Goal: Obtain resource: Download file/media

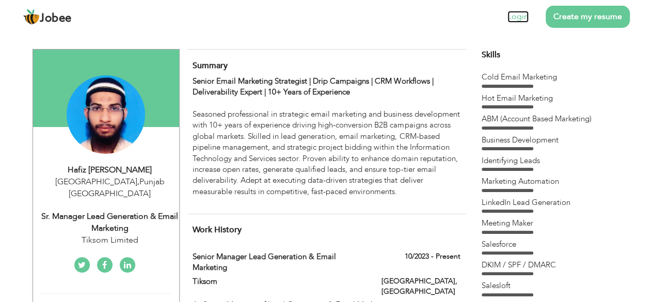
click at [517, 17] on link "Login" at bounding box center [517, 17] width 21 height 12
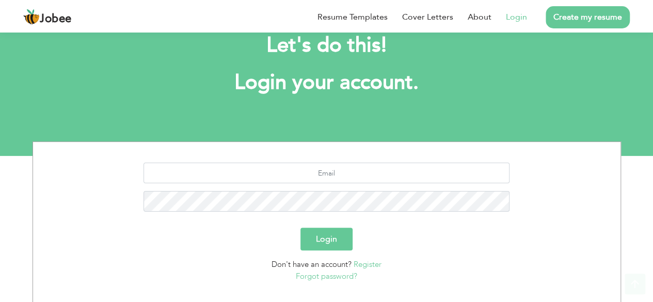
scroll to position [90, 0]
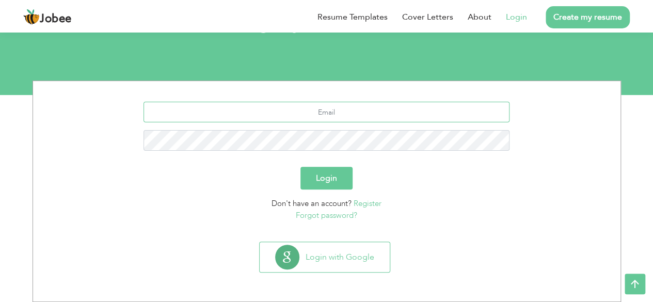
click at [260, 109] on input "text" at bounding box center [326, 112] width 366 height 21
click at [315, 110] on input "text" at bounding box center [326, 112] width 366 height 21
click at [346, 110] on input "text" at bounding box center [326, 112] width 366 height 21
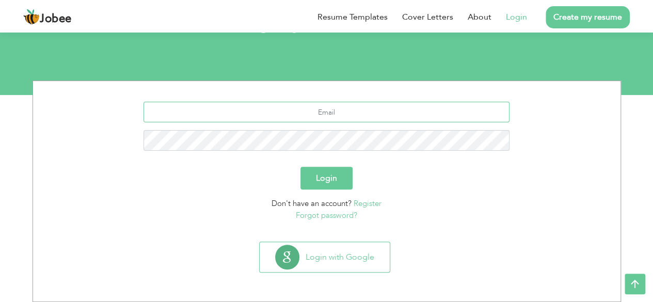
click at [346, 110] on input "text" at bounding box center [326, 112] width 366 height 21
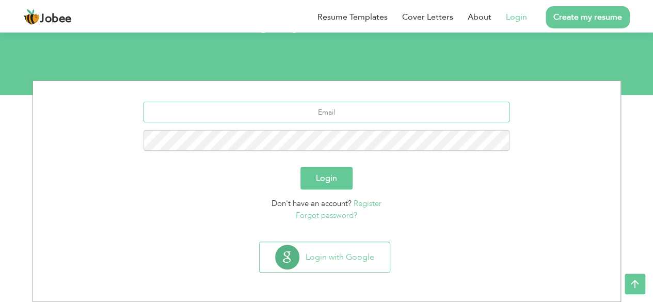
click at [346, 110] on input "text" at bounding box center [326, 112] width 366 height 21
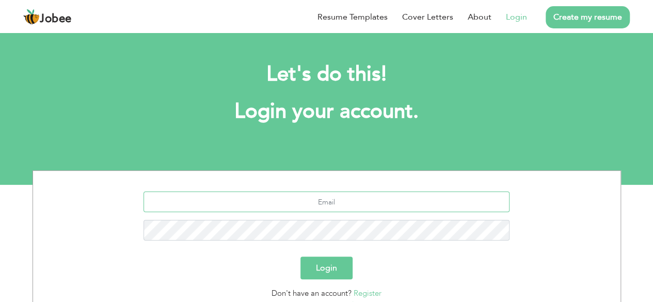
paste input "[EMAIL_ADDRESS][DOMAIN_NAME]"
type input "[EMAIL_ADDRESS][DOMAIN_NAME]"
click at [329, 268] on button "Login" at bounding box center [326, 267] width 52 height 23
click at [330, 268] on button "Login" at bounding box center [326, 267] width 52 height 23
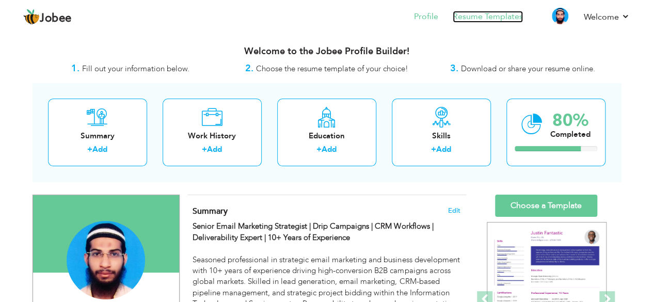
click at [480, 19] on link "Resume Templates" at bounding box center [487, 17] width 70 height 12
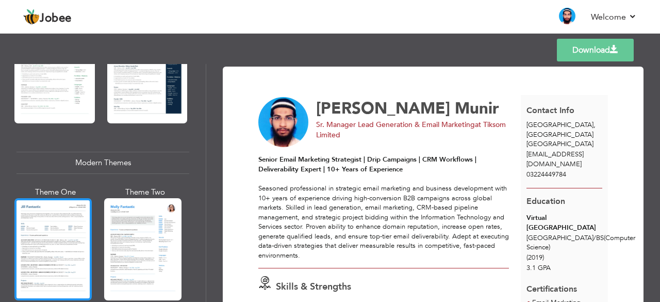
scroll to position [413, 0]
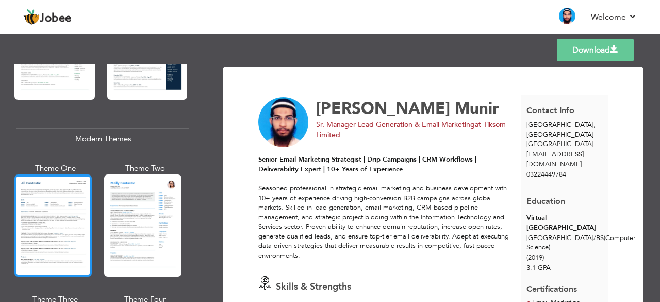
click at [45, 187] on div at bounding box center [52, 225] width 77 height 102
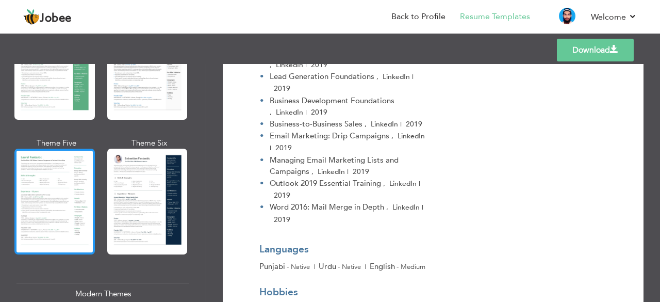
scroll to position [258, 0]
click at [84, 182] on div at bounding box center [54, 202] width 80 height 106
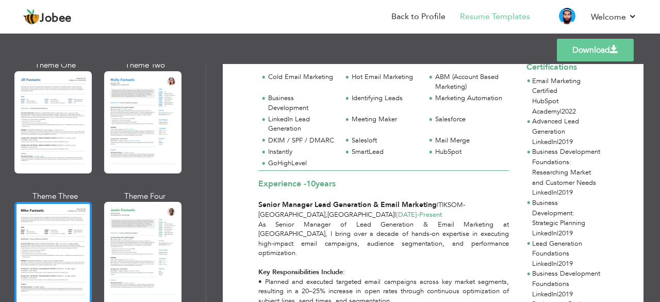
scroll to position [413, 0]
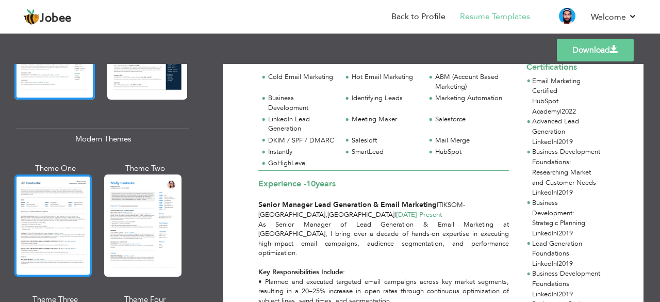
click at [50, 213] on div at bounding box center [52, 225] width 77 height 102
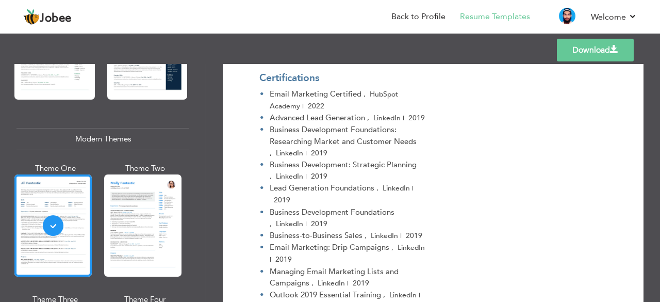
scroll to position [1436, 0]
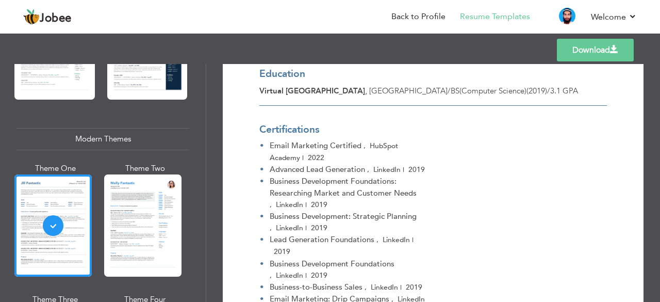
click at [590, 51] on link "Download" at bounding box center [595, 50] width 77 height 23
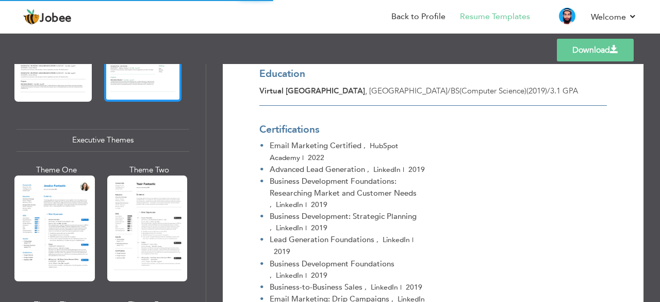
scroll to position [722, 0]
